Goal: Information Seeking & Learning: Learn about a topic

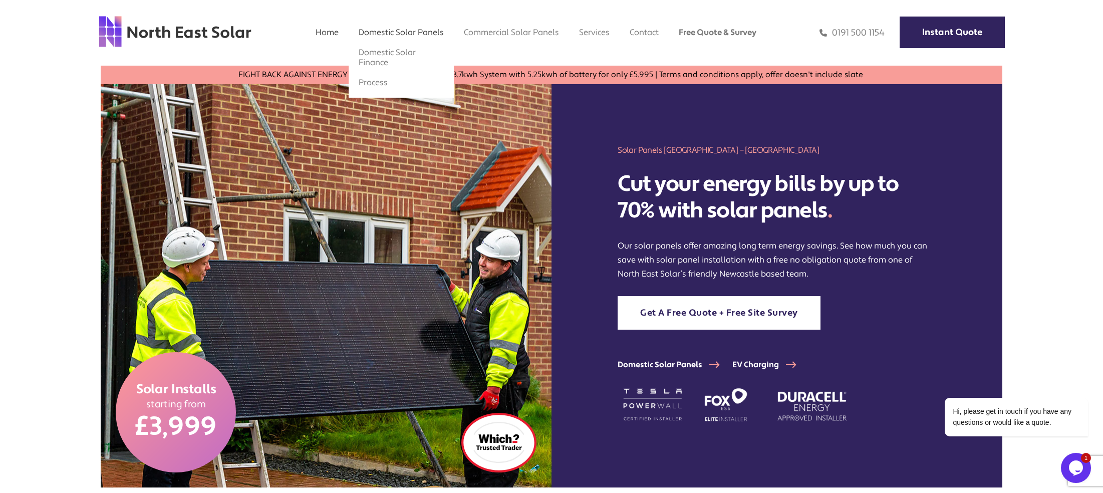
click at [409, 27] on div "Home Domestic Domestic Solar Panels Domestic Solar Finance Process Commercial C…" at bounding box center [551, 33] width 977 height 66
click at [372, 56] on link "Domestic Solar Finance" at bounding box center [387, 57] width 57 height 21
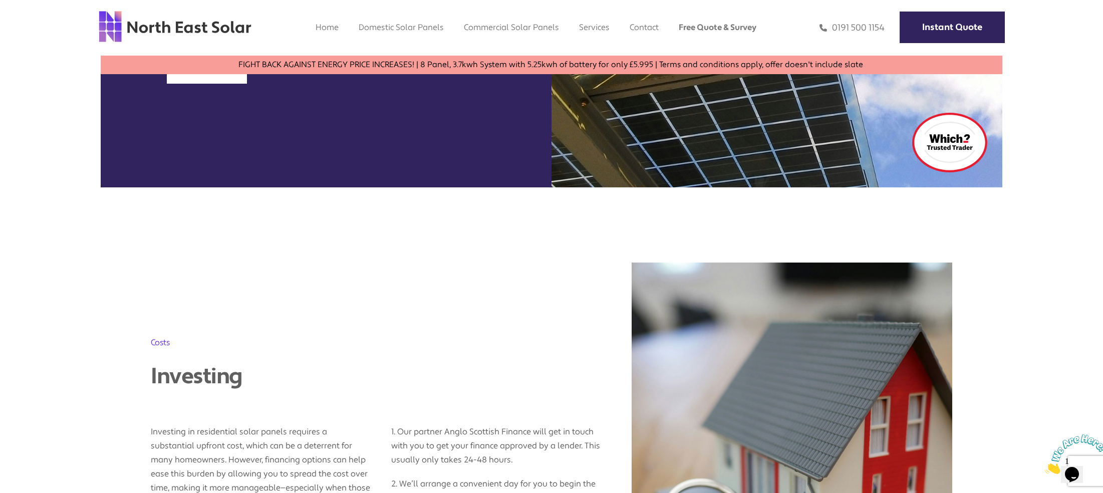
scroll to position [601, 0]
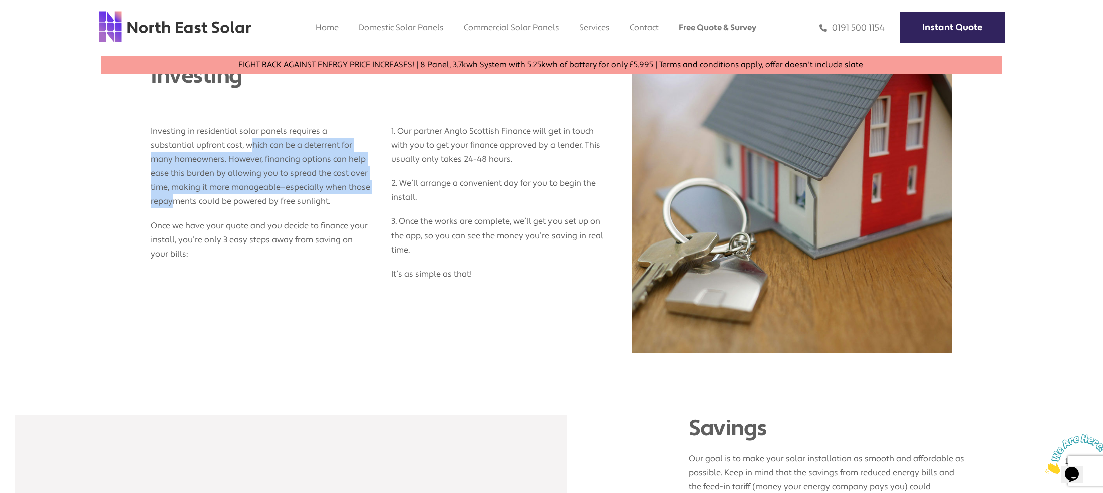
drag, startPoint x: 254, startPoint y: 143, endPoint x: 199, endPoint y: 198, distance: 77.2
click at [199, 198] on p "Investing in residential solar panels requires a substantial upfront cost, whic…" at bounding box center [261, 161] width 220 height 94
